Goal: Find contact information: Find contact information

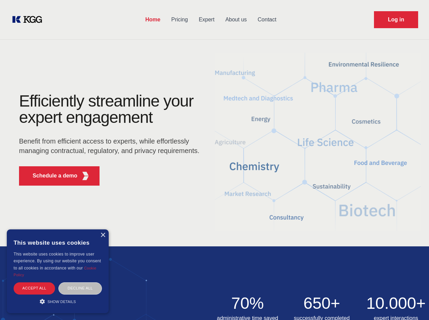
click at [214, 160] on div "Efficiently streamline your expert engagement Benefit from efficient access to …" at bounding box center [111, 142] width 206 height 98
click at [51, 176] on p "Schedule a demo" at bounding box center [55, 176] width 45 height 8
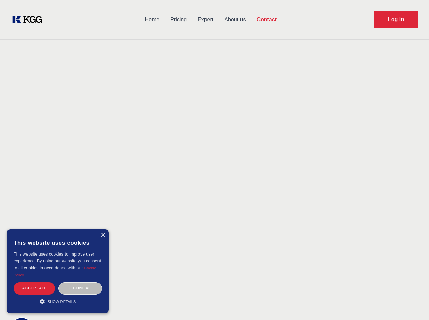
click at [102, 235] on div "× This website uses cookies This website uses cookies to improve user experienc…" at bounding box center [58, 271] width 102 height 84
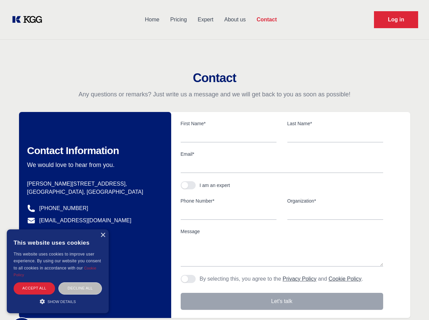
click at [34, 288] on div "Accept all" at bounding box center [34, 288] width 41 height 12
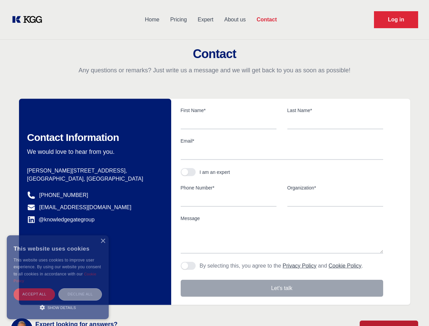
click at [80, 288] on div "Decline all" at bounding box center [79, 294] width 43 height 12
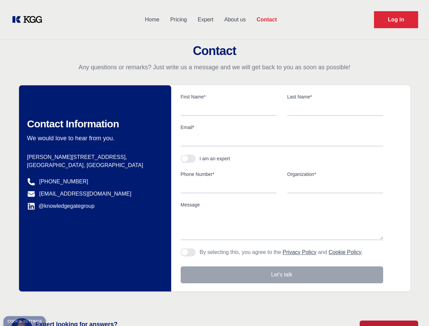
click at [58, 301] on main "Contact Any questions or remarks? Just write us a message and we will get back …" at bounding box center [214, 176] width 429 height 353
